Goal: Task Accomplishment & Management: Manage account settings

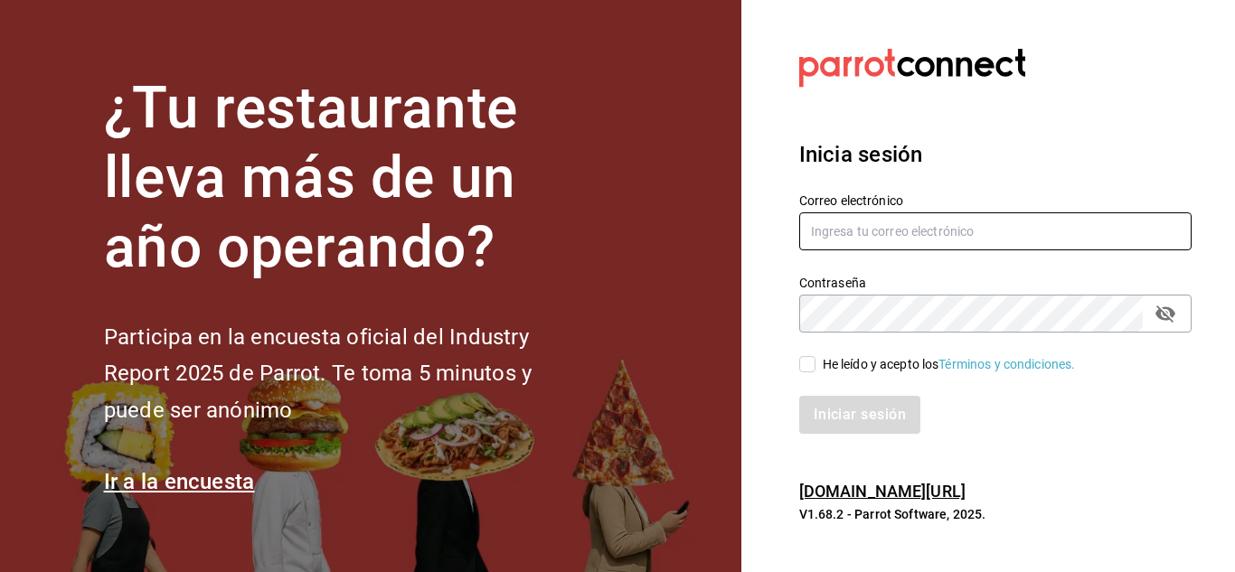
click at [847, 223] on input "text" at bounding box center [995, 231] width 392 height 38
type input "[EMAIL_ADDRESS][DOMAIN_NAME]"
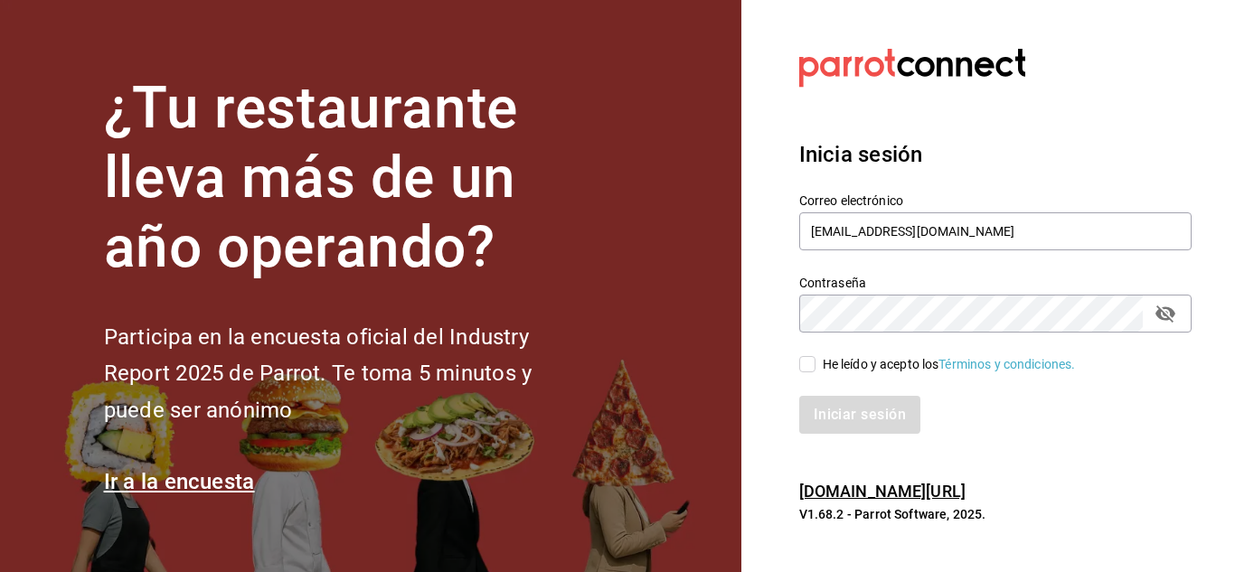
click at [804, 362] on input "He leído y acepto los Términos y condiciones." at bounding box center [807, 364] width 16 height 16
checkbox input "true"
click at [837, 407] on button "Iniciar sesión" at bounding box center [860, 415] width 123 height 38
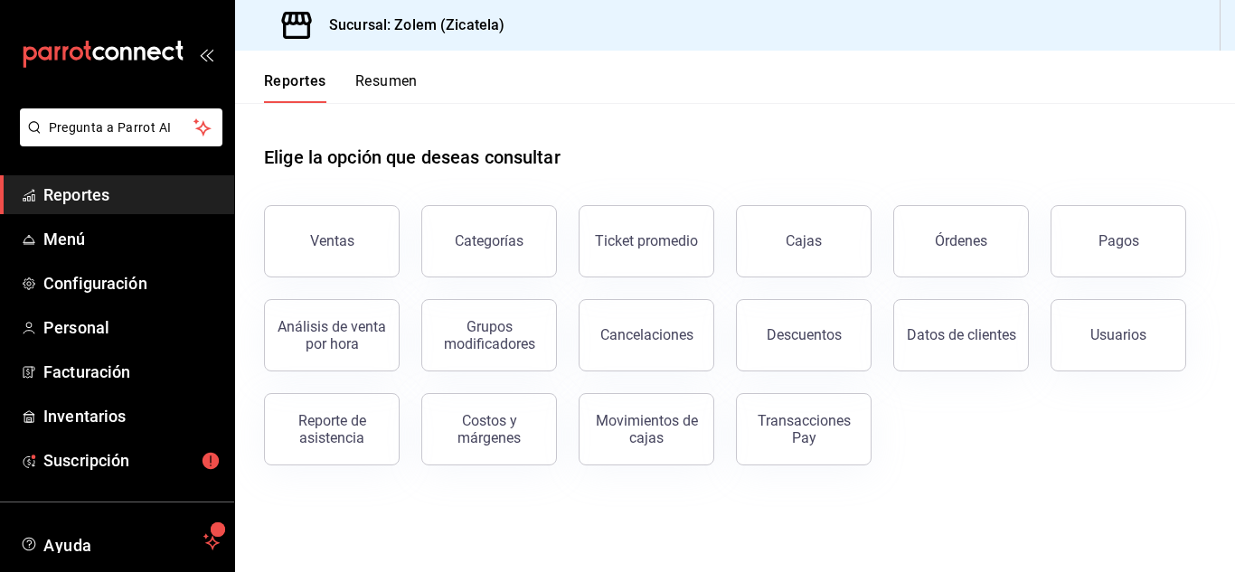
scroll to position [110, 0]
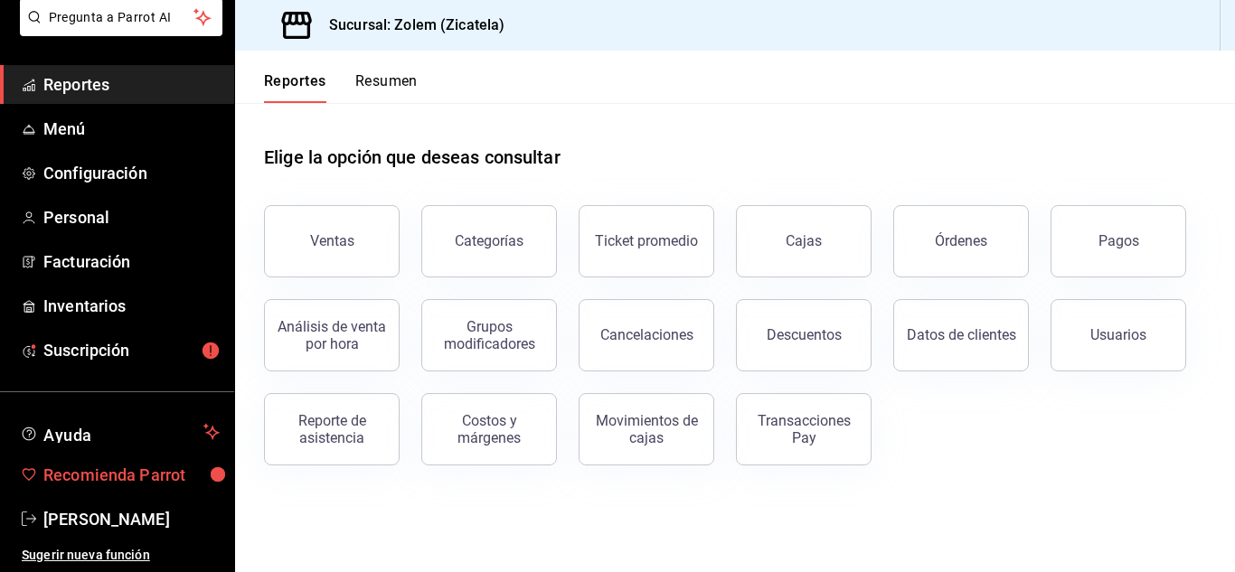
click at [138, 475] on span "Recomienda Parrot" at bounding box center [131, 475] width 176 height 24
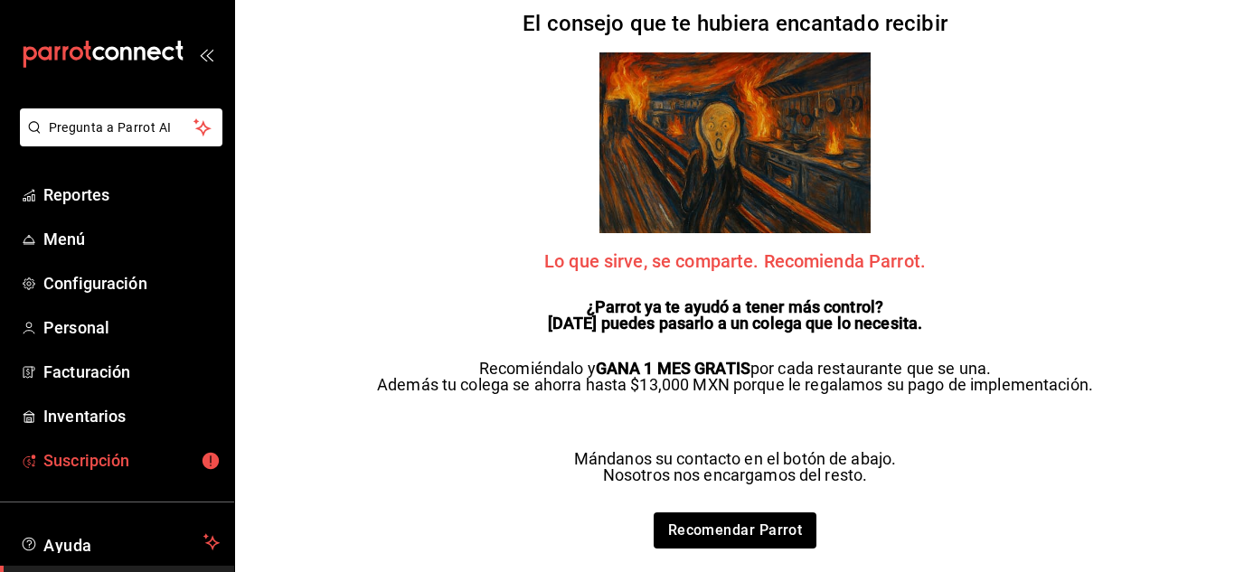
click at [103, 457] on span "Suscripción" at bounding box center [131, 460] width 176 height 24
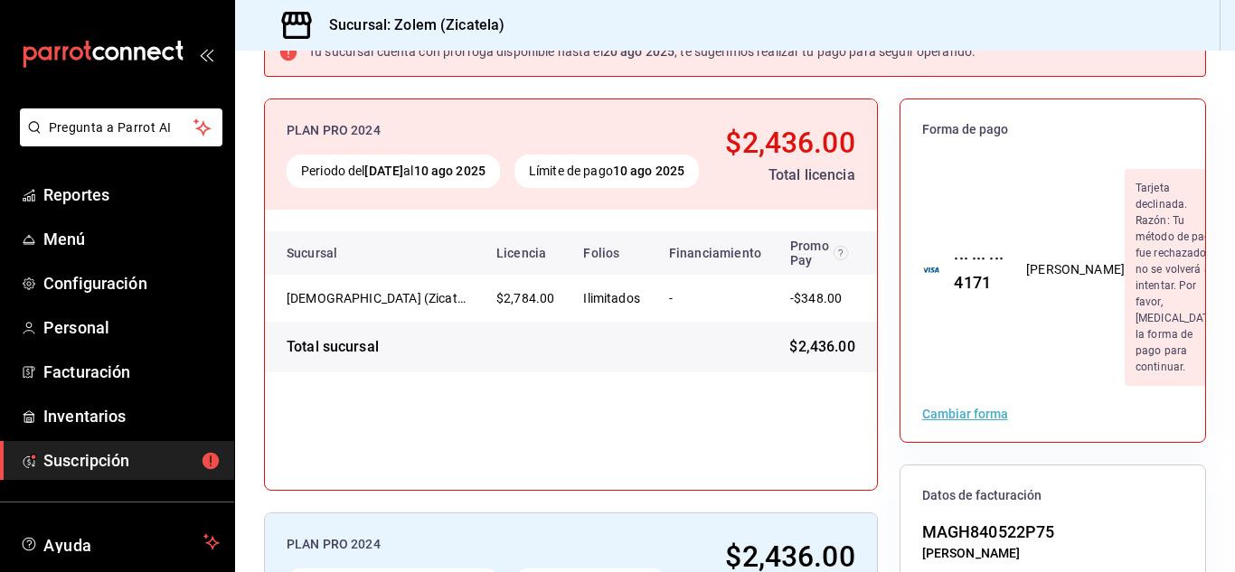
scroll to position [124, 0]
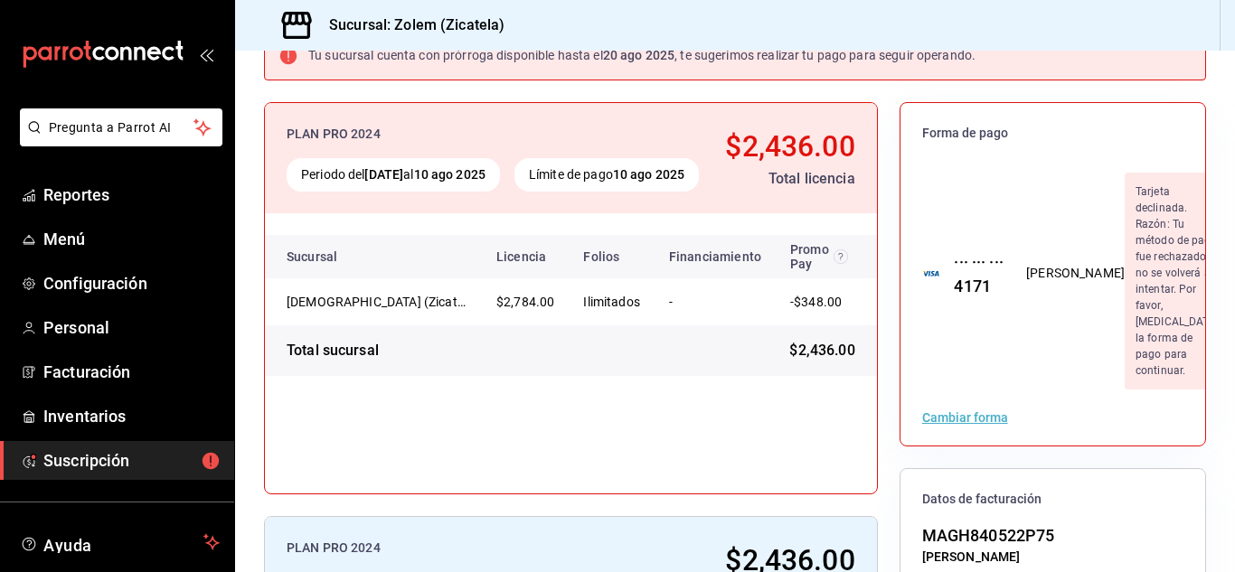
click at [966, 279] on div "··· ··· ··· 4171" at bounding box center [971, 273] width 65 height 49
click at [972, 263] on div "··· ··· ··· 4171" at bounding box center [971, 273] width 65 height 49
click at [1026, 264] on div "Humberto Andres Martinez Gonzalez" at bounding box center [1075, 273] width 99 height 19
click at [960, 418] on button "Cambiar forma" at bounding box center [965, 417] width 86 height 13
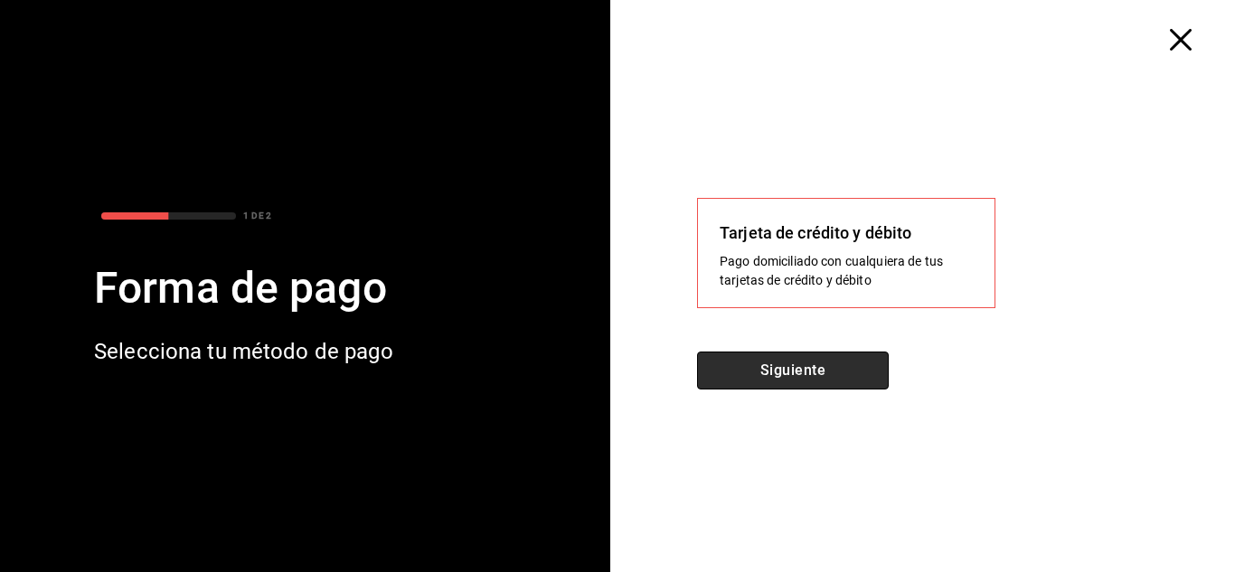
click at [785, 374] on button "Siguiente" at bounding box center [793, 371] width 192 height 38
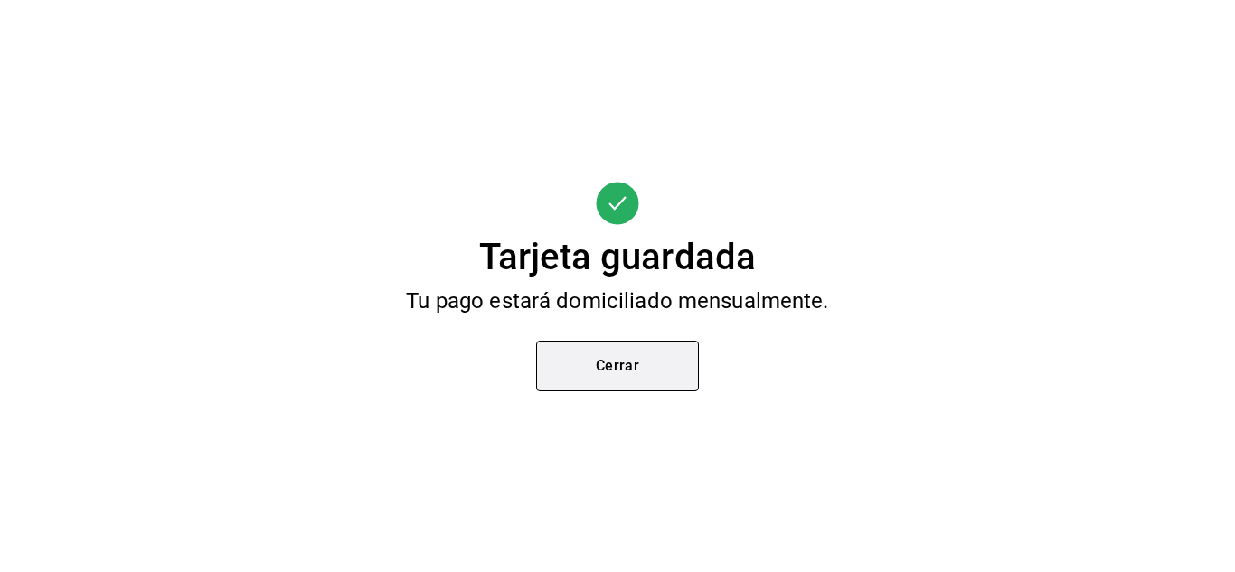
click at [641, 371] on button "Cerrar" at bounding box center [617, 366] width 163 height 51
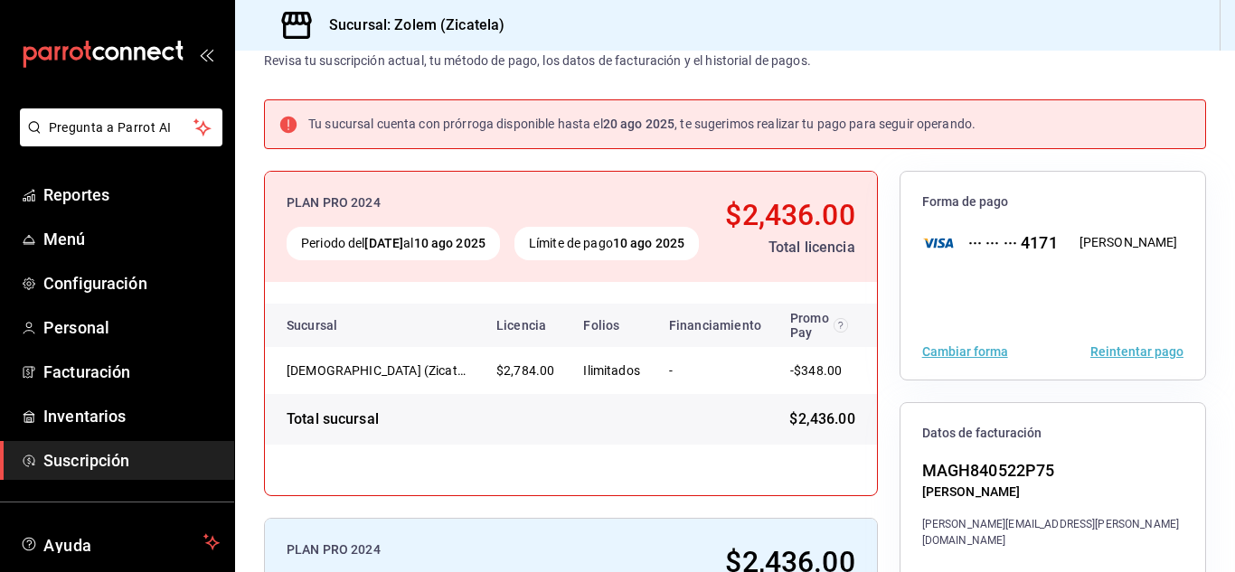
scroll to position [54, 0]
click at [1131, 354] on button "Reintentar pago" at bounding box center [1136, 352] width 93 height 13
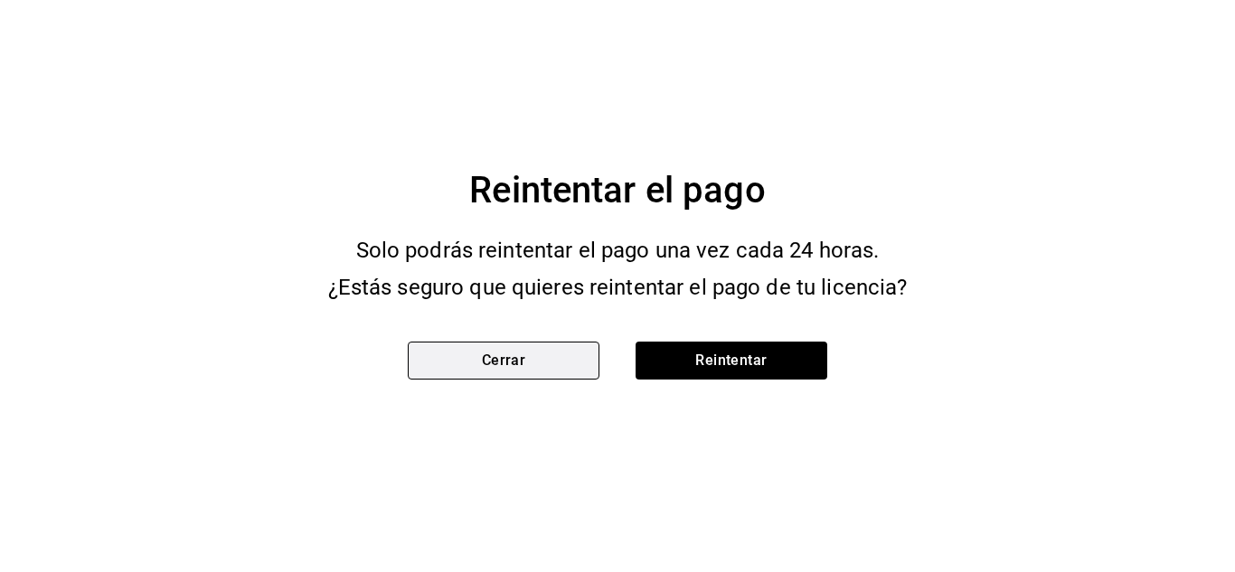
click at [541, 353] on button "Cerrar" at bounding box center [504, 361] width 192 height 38
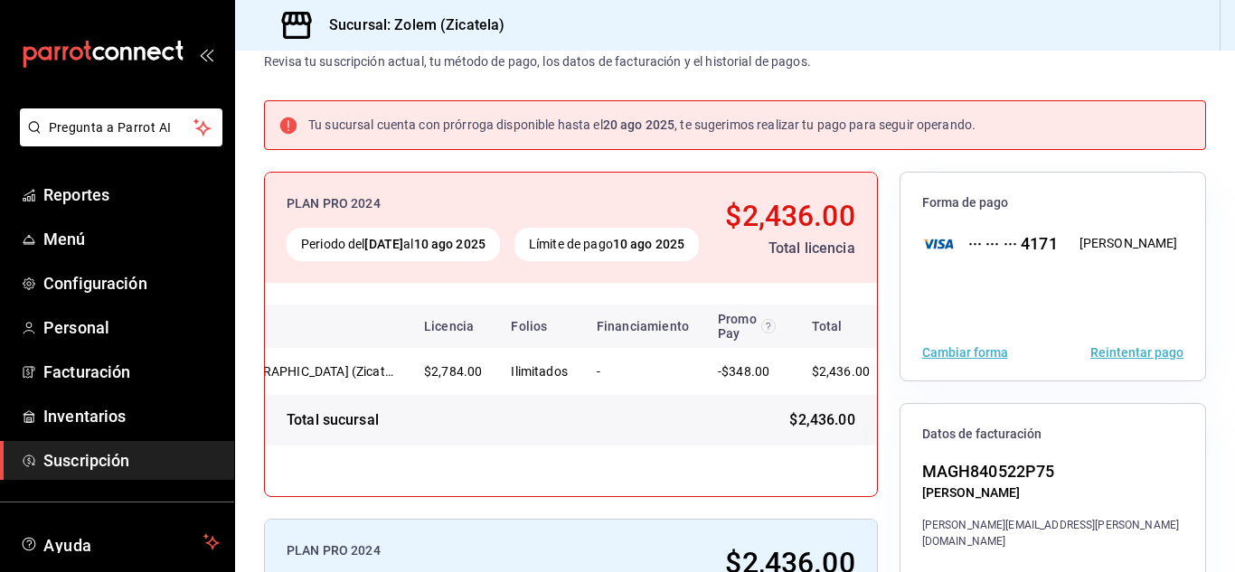
scroll to position [0, 98]
click at [349, 431] on div "Total sucursal" at bounding box center [333, 420] width 92 height 22
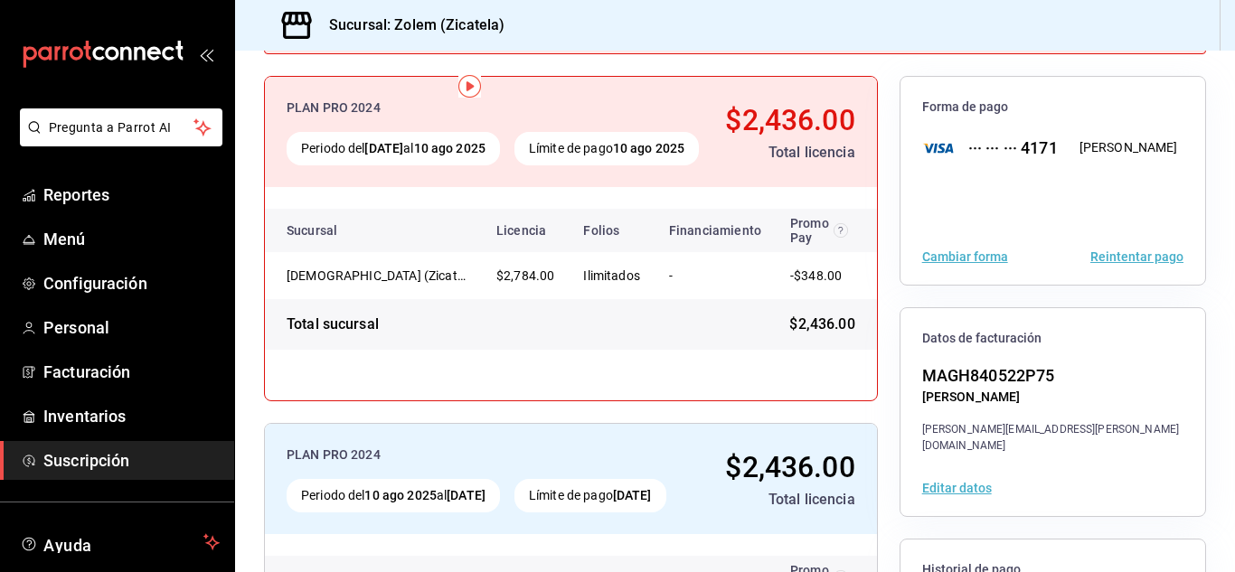
scroll to position [0, 0]
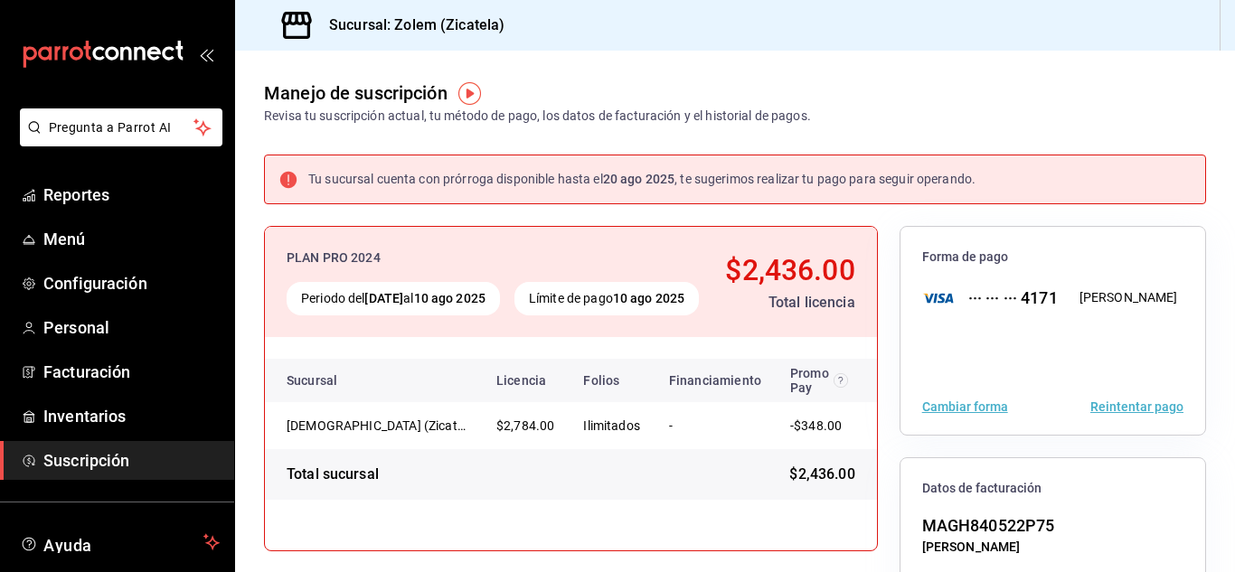
click at [409, 174] on div "Tu sucursal cuenta con prórroga disponible hasta el 20 ago 2025 , te sugerimos …" at bounding box center [641, 179] width 667 height 19
click at [470, 104] on img "button" at bounding box center [469, 93] width 23 height 23
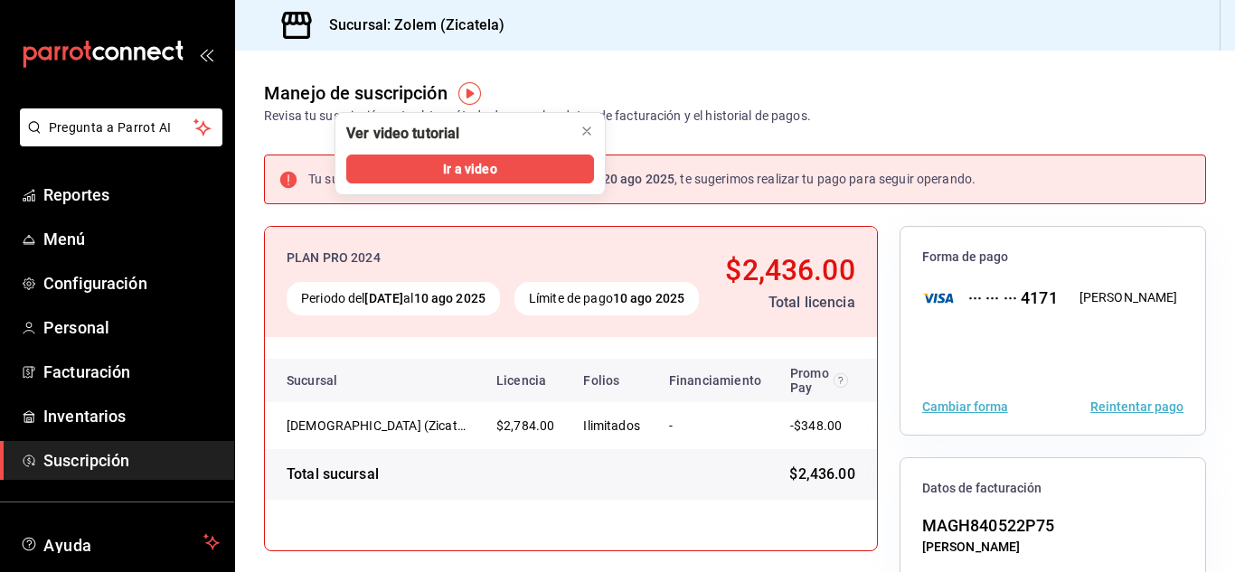
click at [641, 370] on div "Sucursal Licencia Folios Financiamiento Promo Pay Total Zolem (Zicatela) $2,784…" at bounding box center [571, 418] width 612 height 163
click at [1110, 406] on button "Reintentar pago" at bounding box center [1136, 406] width 93 height 13
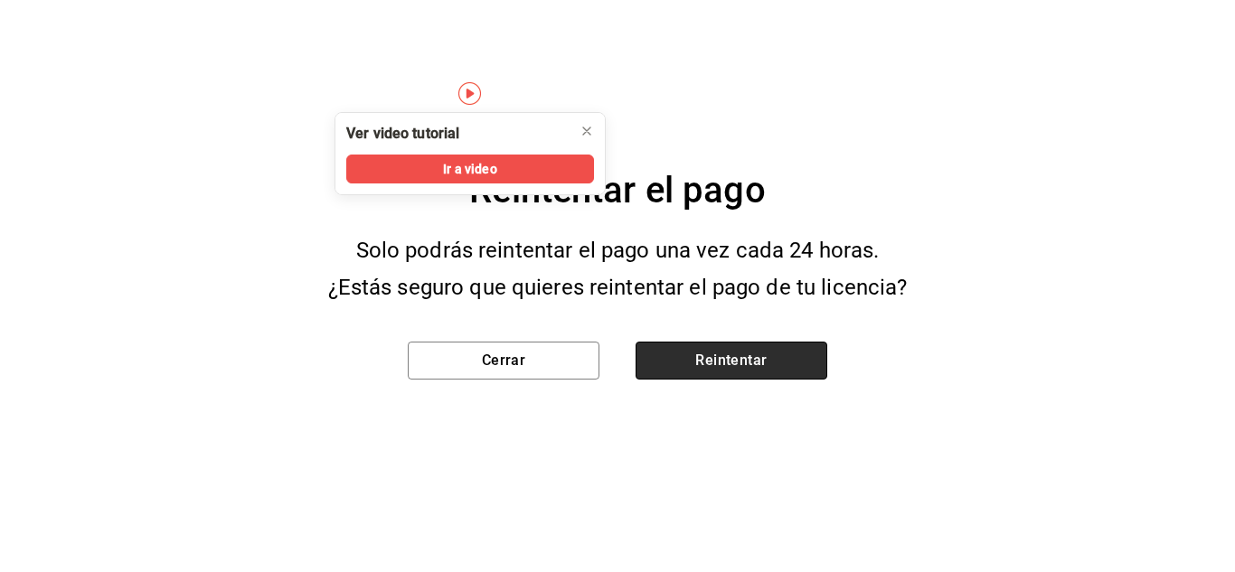
click at [776, 365] on button "Reintentar" at bounding box center [731, 361] width 192 height 38
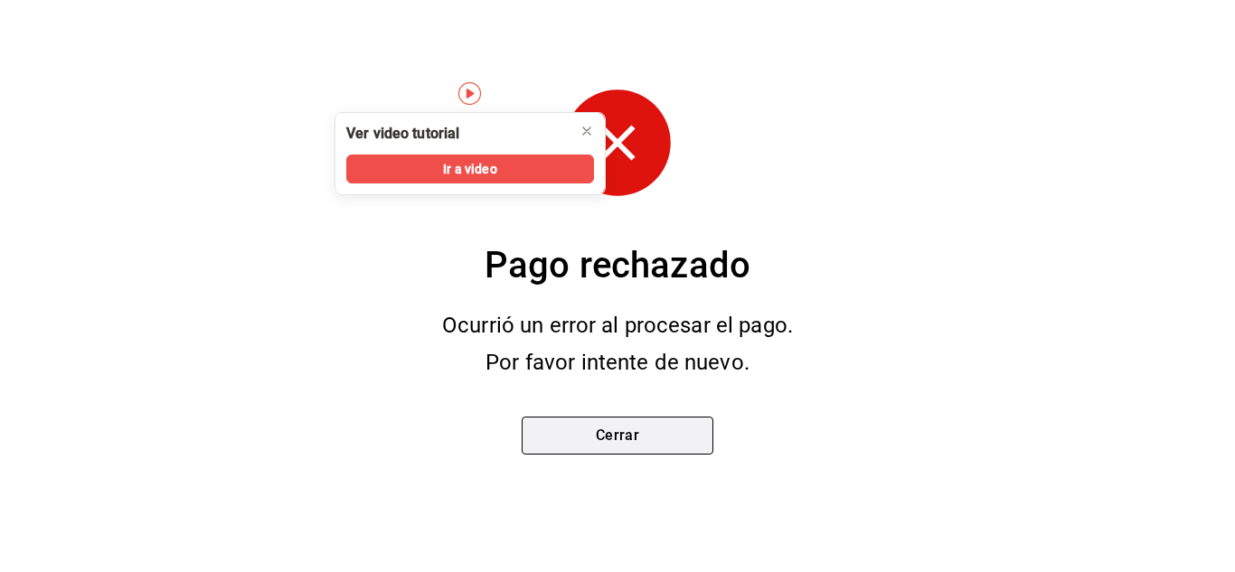
click at [616, 437] on button "Cerrar" at bounding box center [618, 436] width 192 height 38
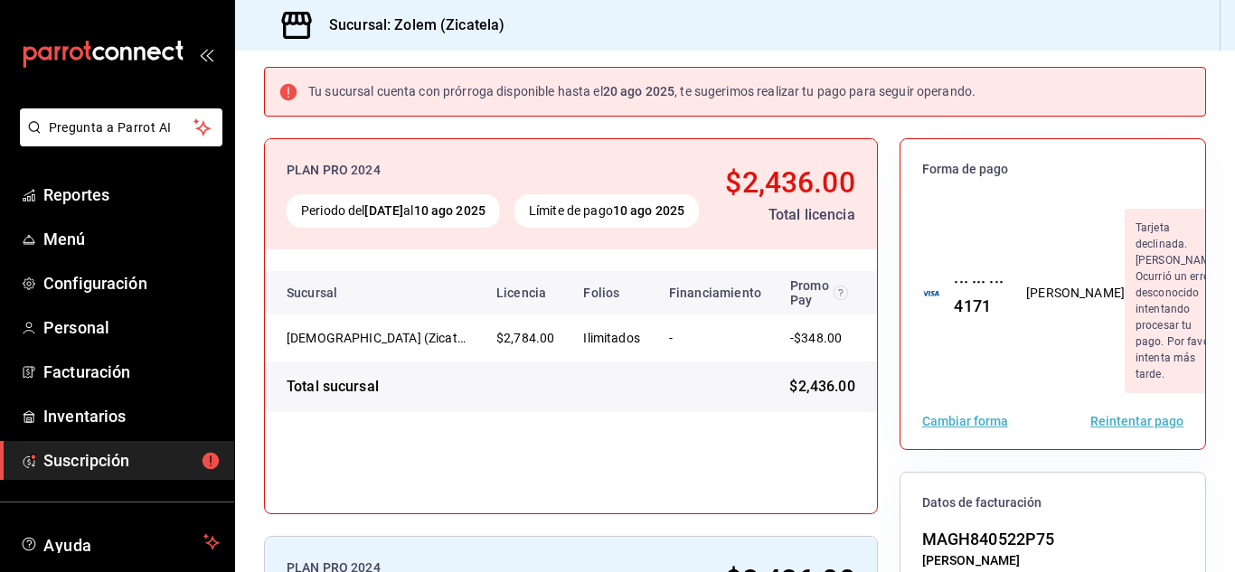
scroll to position [79, 0]
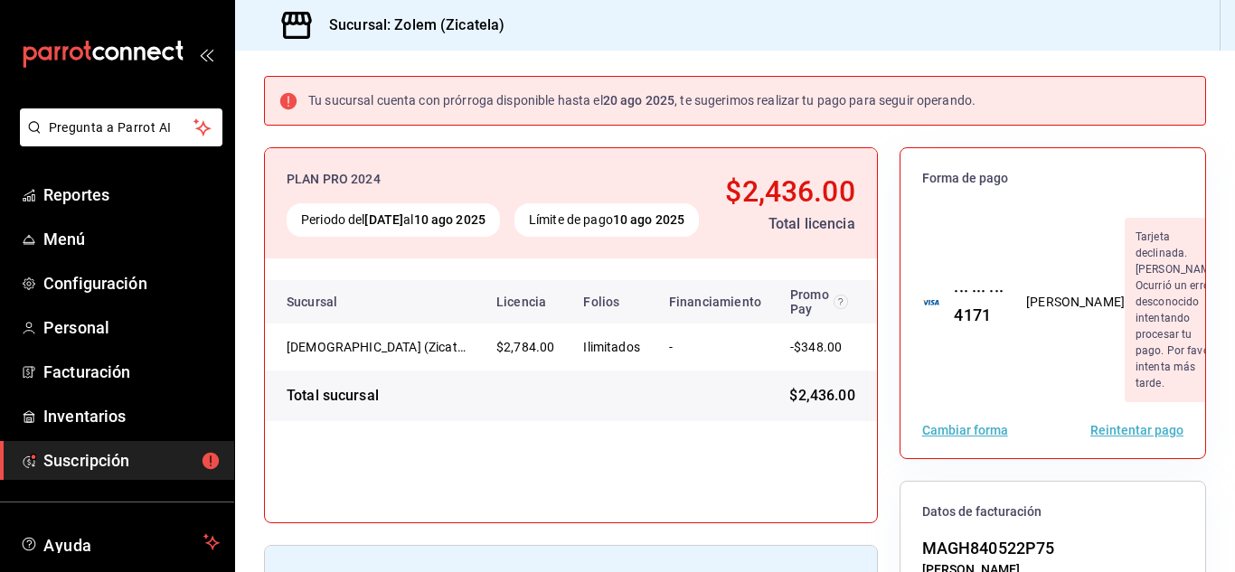
click at [1123, 437] on button "Reintentar pago" at bounding box center [1136, 430] width 93 height 13
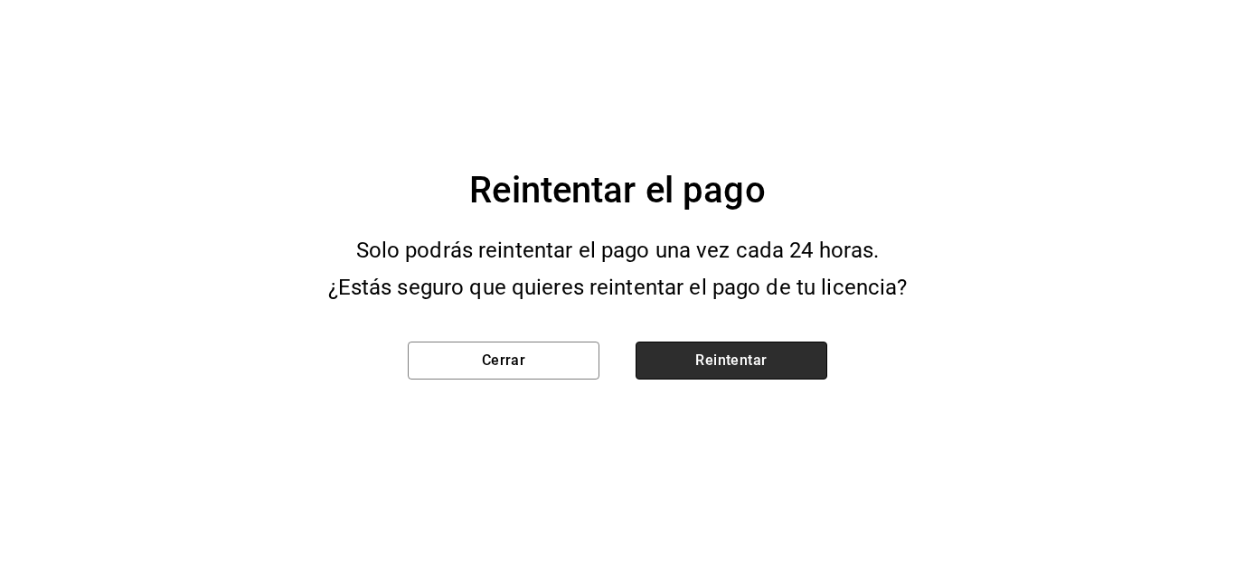
click at [764, 371] on button "Reintentar" at bounding box center [731, 361] width 192 height 38
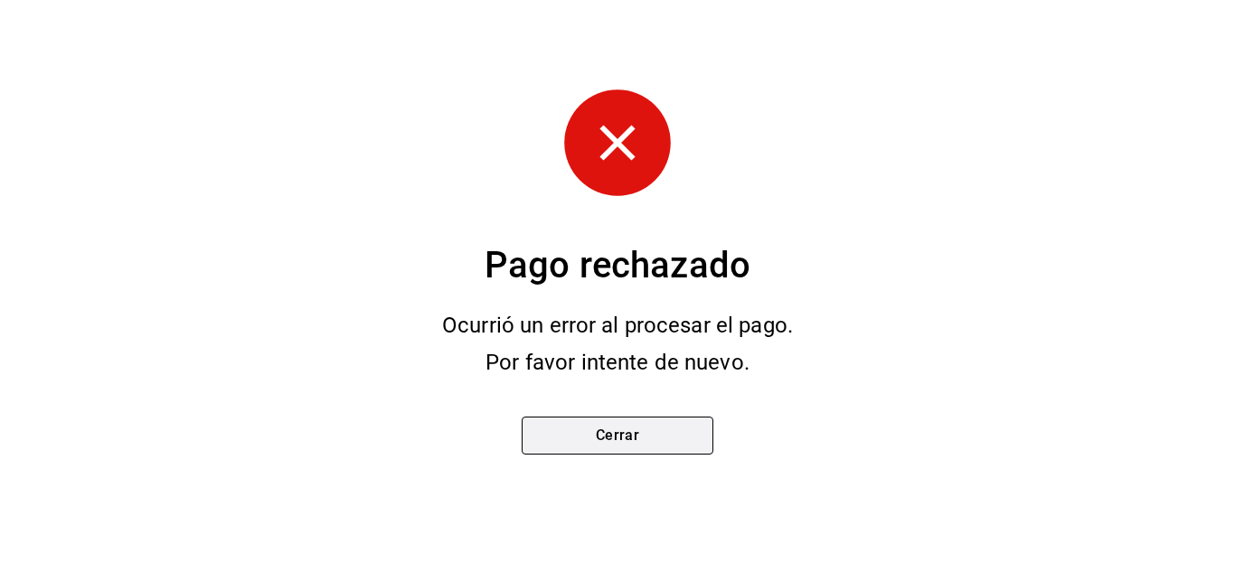
click at [584, 421] on button "Cerrar" at bounding box center [618, 436] width 192 height 38
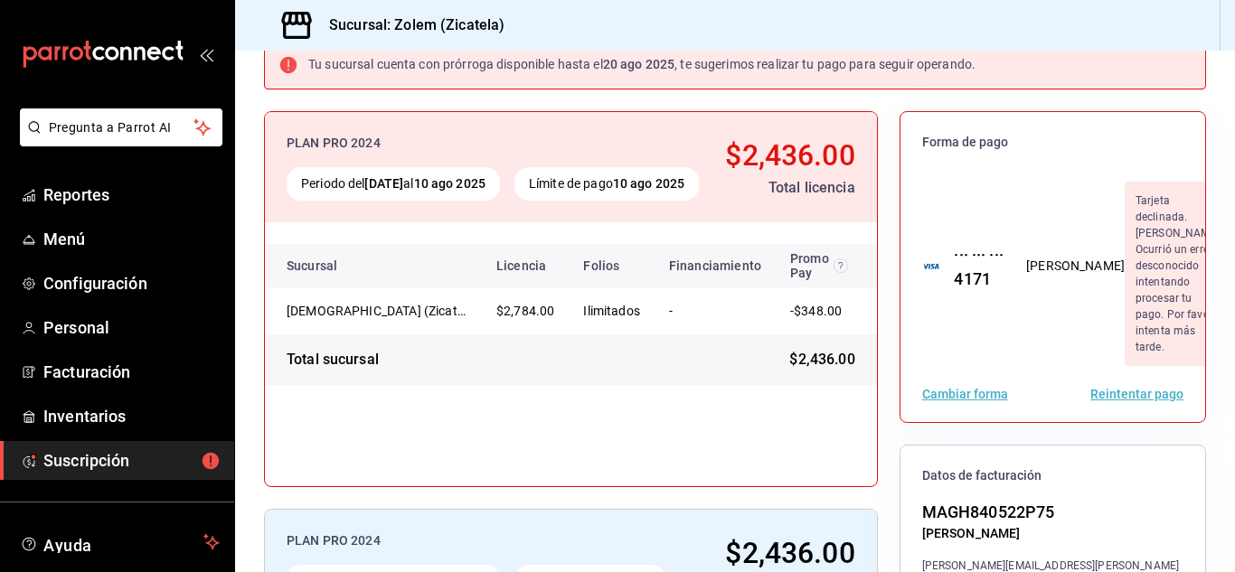
scroll to position [0, 0]
